Goal: Transaction & Acquisition: Obtain resource

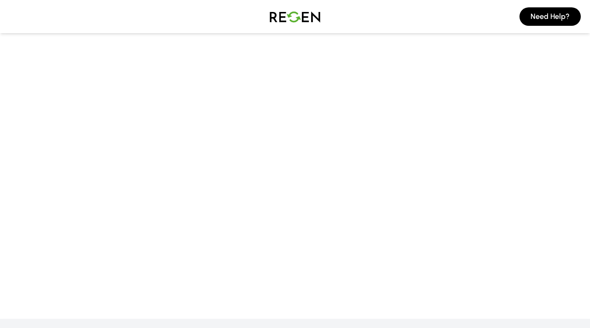
click at [288, 17] on img at bounding box center [295, 17] width 64 height 26
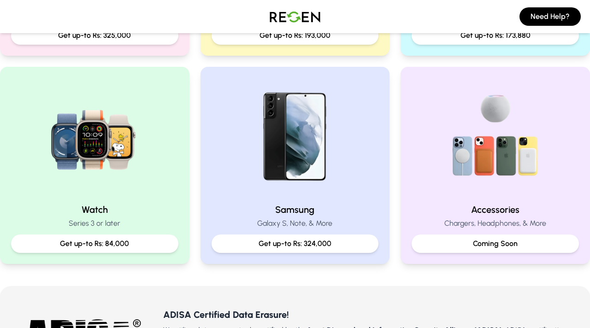
scroll to position [359, 0]
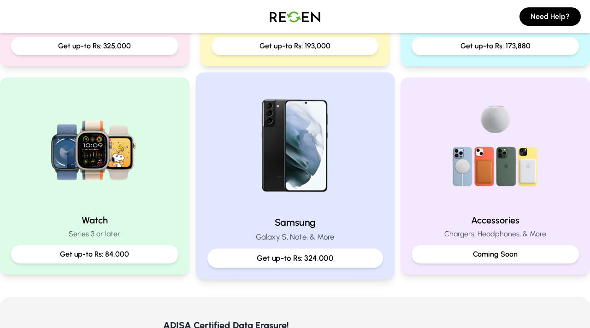
click at [283, 164] on img at bounding box center [295, 146] width 124 height 124
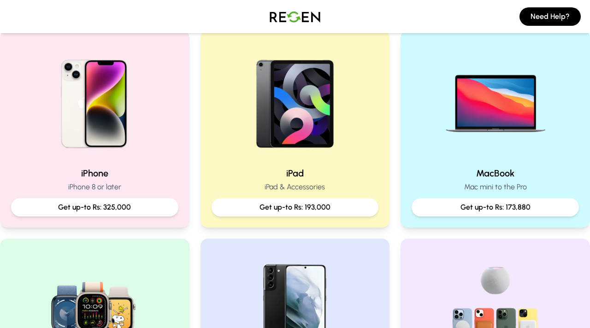
scroll to position [169, 0]
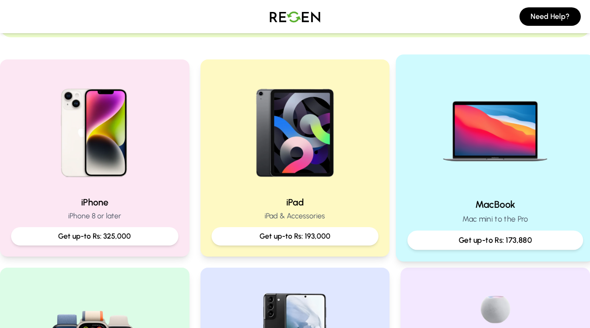
click at [485, 157] on img at bounding box center [495, 128] width 124 height 124
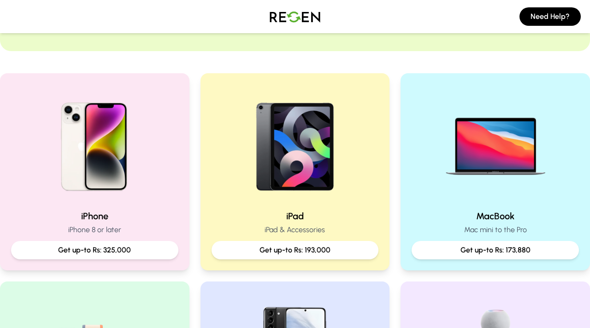
scroll to position [158, 0]
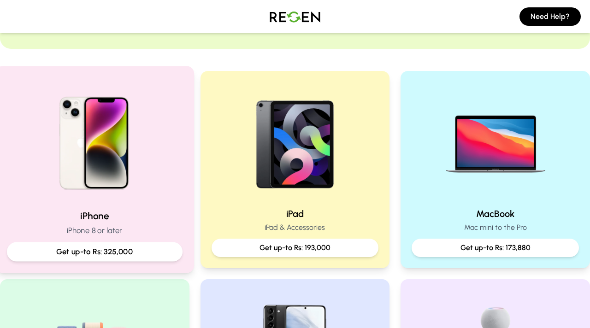
click at [132, 204] on div "iPhone iPhone 8 or later Get up-to Rs: 325,000" at bounding box center [94, 169] width 199 height 207
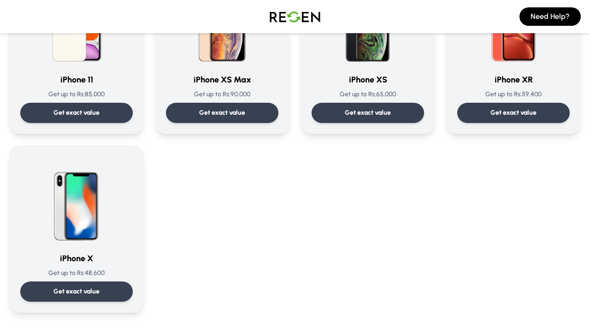
scroll to position [1033, 0]
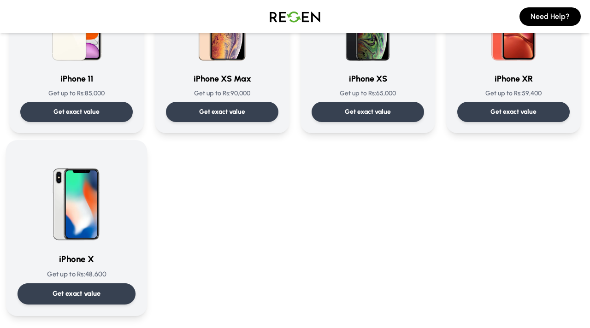
click at [84, 289] on p "Get exact value" at bounding box center [77, 294] width 48 height 10
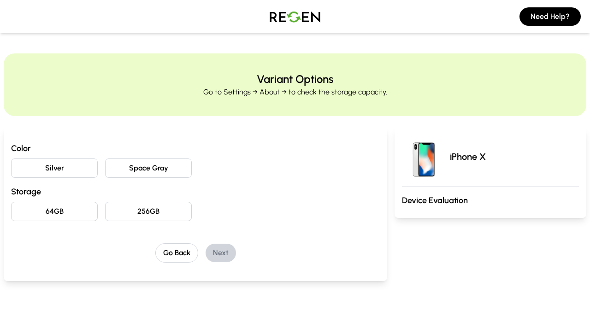
click at [76, 166] on button "Silver" at bounding box center [54, 167] width 87 height 19
click at [121, 165] on button "Space Gray" at bounding box center [148, 167] width 87 height 19
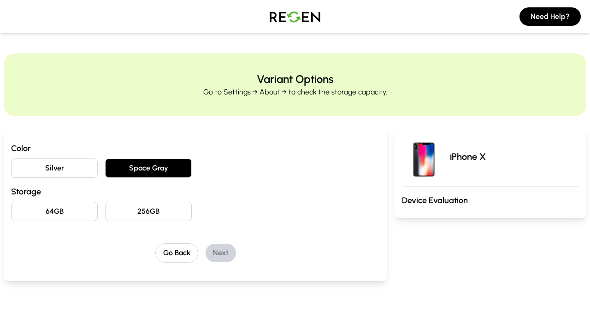
click at [75, 168] on button "Silver" at bounding box center [54, 167] width 87 height 19
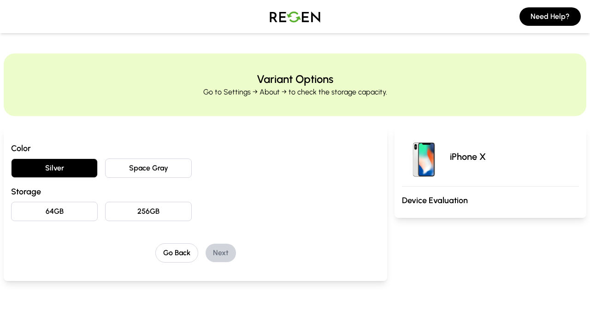
click at [134, 212] on button "256GB" at bounding box center [148, 211] width 87 height 19
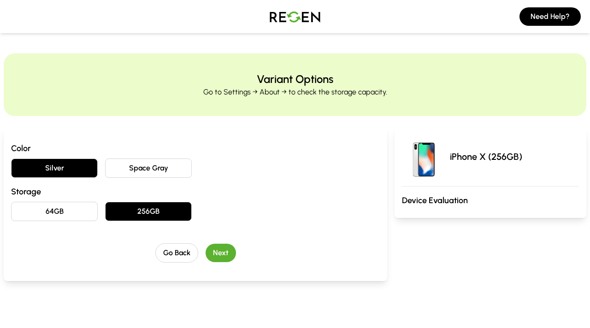
click at [218, 251] on button "Next" at bounding box center [220, 253] width 30 height 18
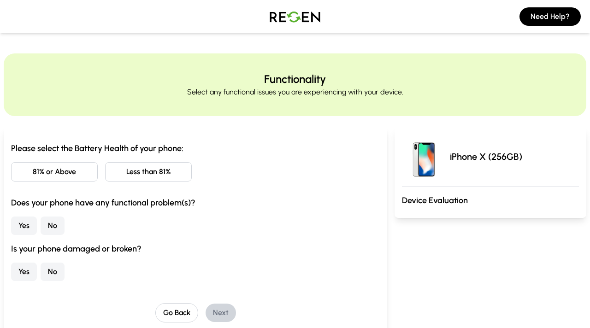
click at [155, 169] on button "Less than 81%" at bounding box center [148, 171] width 87 height 19
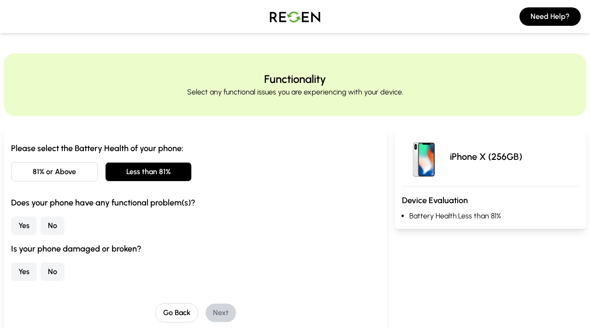
click at [51, 224] on button "No" at bounding box center [53, 226] width 24 height 18
click at [51, 273] on button "No" at bounding box center [53, 272] width 24 height 18
click at [228, 310] on button "Next" at bounding box center [220, 313] width 30 height 18
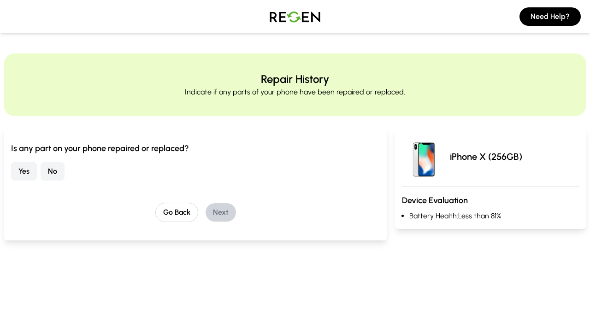
click at [55, 170] on button "No" at bounding box center [53, 171] width 24 height 18
click at [223, 210] on button "Next" at bounding box center [220, 212] width 30 height 18
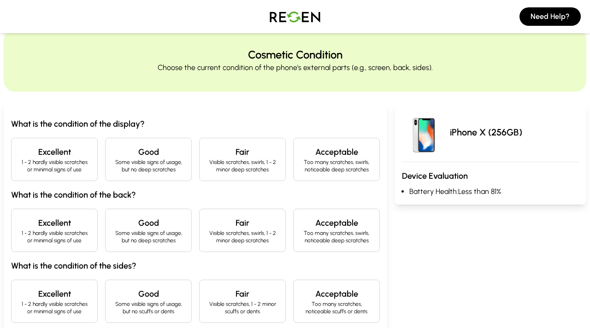
scroll to position [25, 0]
click at [59, 157] on h4 "Excellent" at bounding box center [54, 151] width 71 height 13
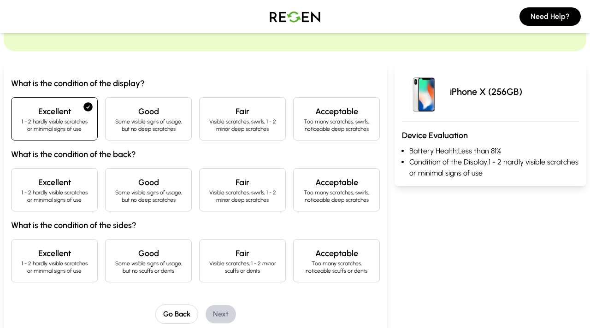
scroll to position [67, 0]
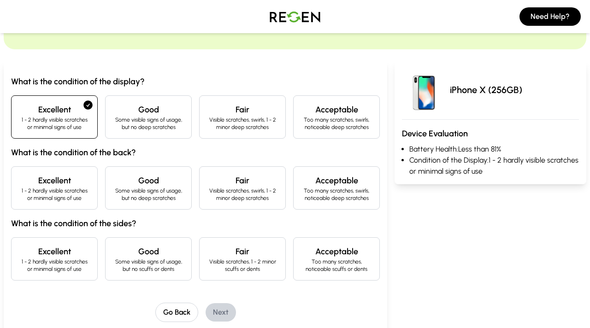
click at [62, 189] on p "1 - 2 hardly visible scratches or minimal signs of use" at bounding box center [54, 194] width 71 height 15
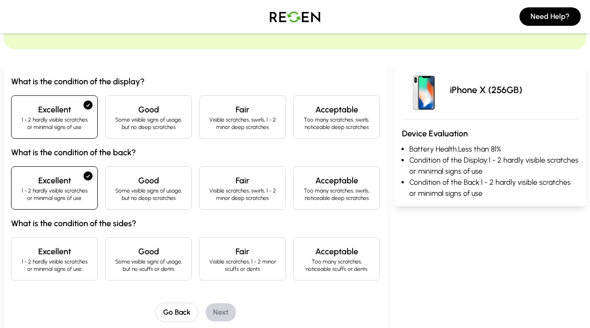
click at [114, 263] on p "Some visible signs of usage, but no scuffs or dents" at bounding box center [148, 265] width 71 height 15
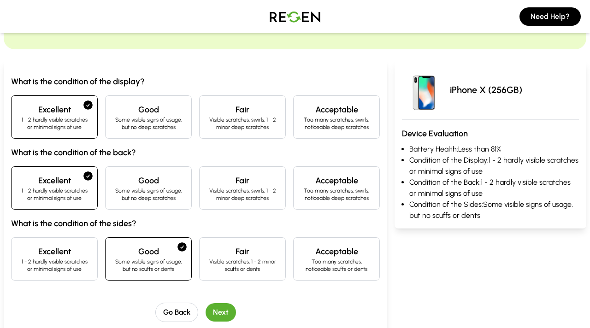
scroll to position [99, 0]
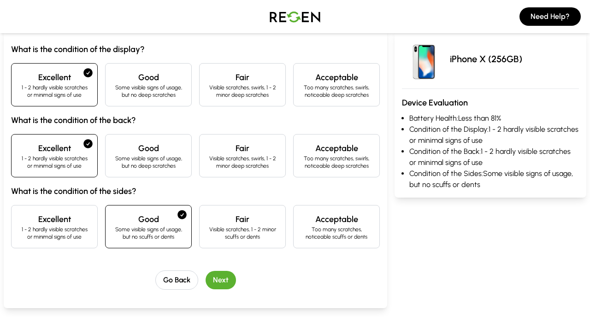
click at [222, 280] on button "Next" at bounding box center [220, 280] width 30 height 18
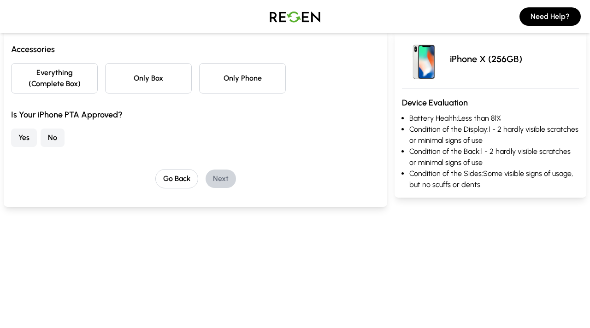
click at [238, 86] on button "Only Phone" at bounding box center [242, 78] width 87 height 30
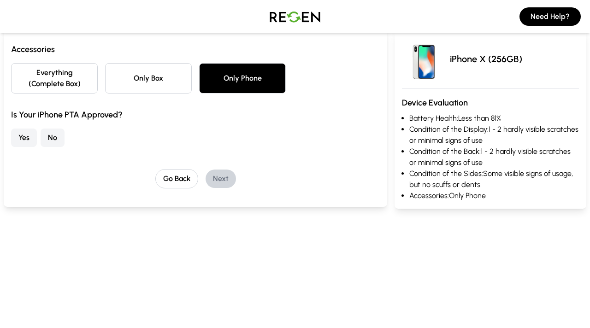
click at [24, 136] on button "Yes" at bounding box center [24, 138] width 26 height 18
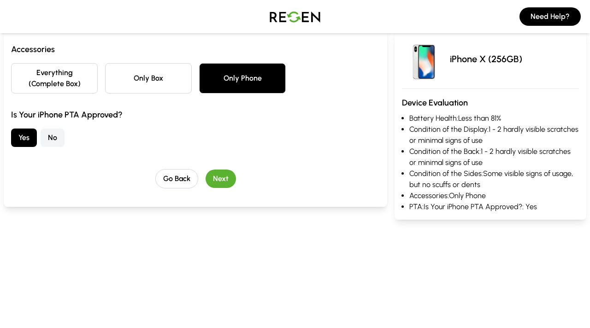
click at [222, 176] on button "Next" at bounding box center [220, 179] width 30 height 18
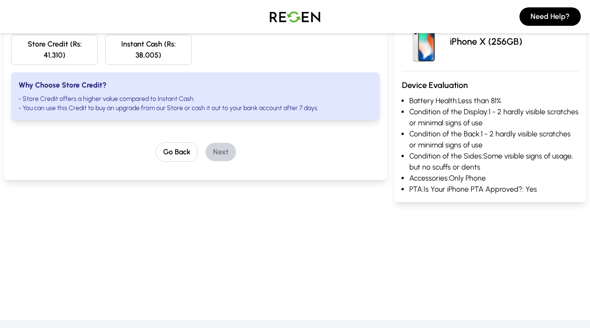
scroll to position [0, 0]
